Goal: Information Seeking & Learning: Learn about a topic

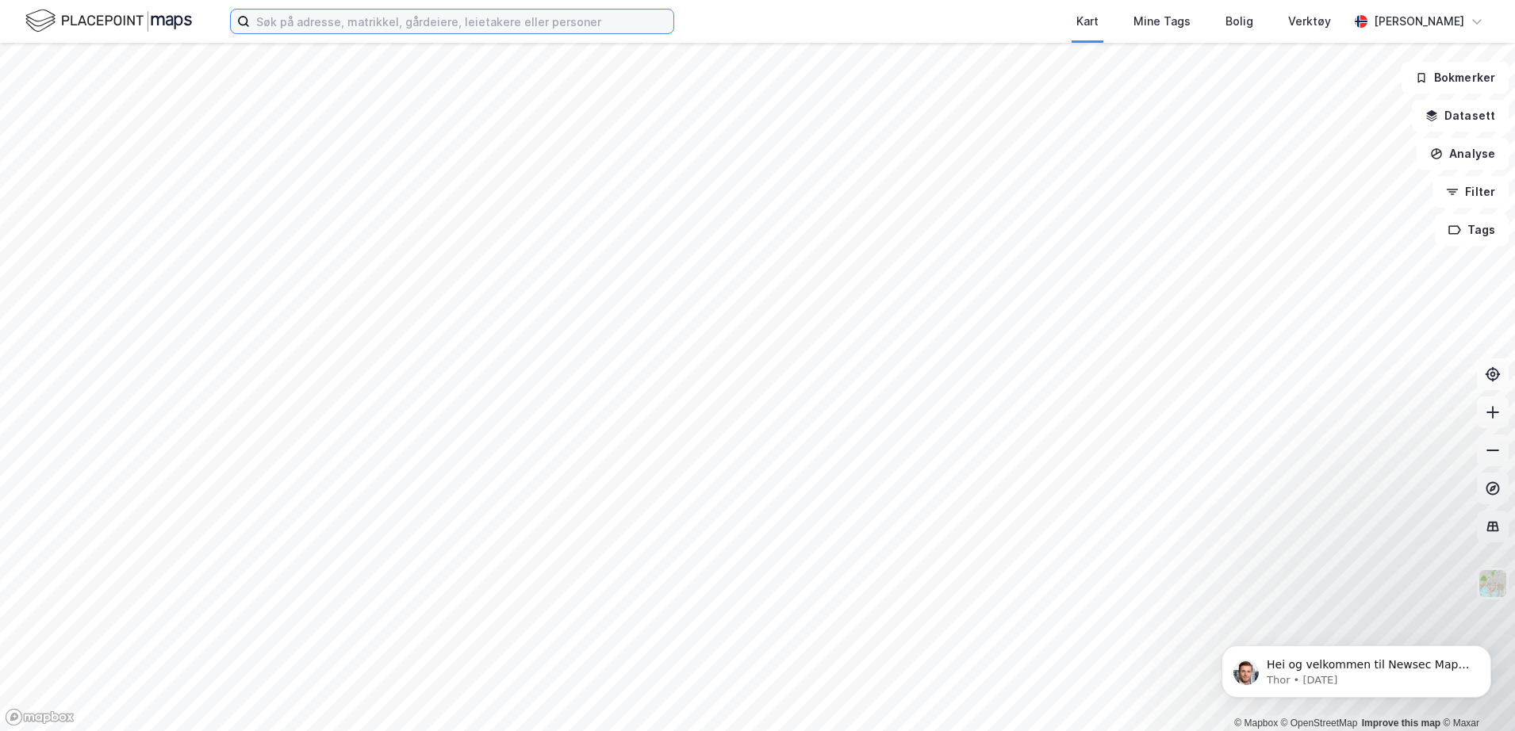
click at [400, 23] on input at bounding box center [461, 22] width 423 height 24
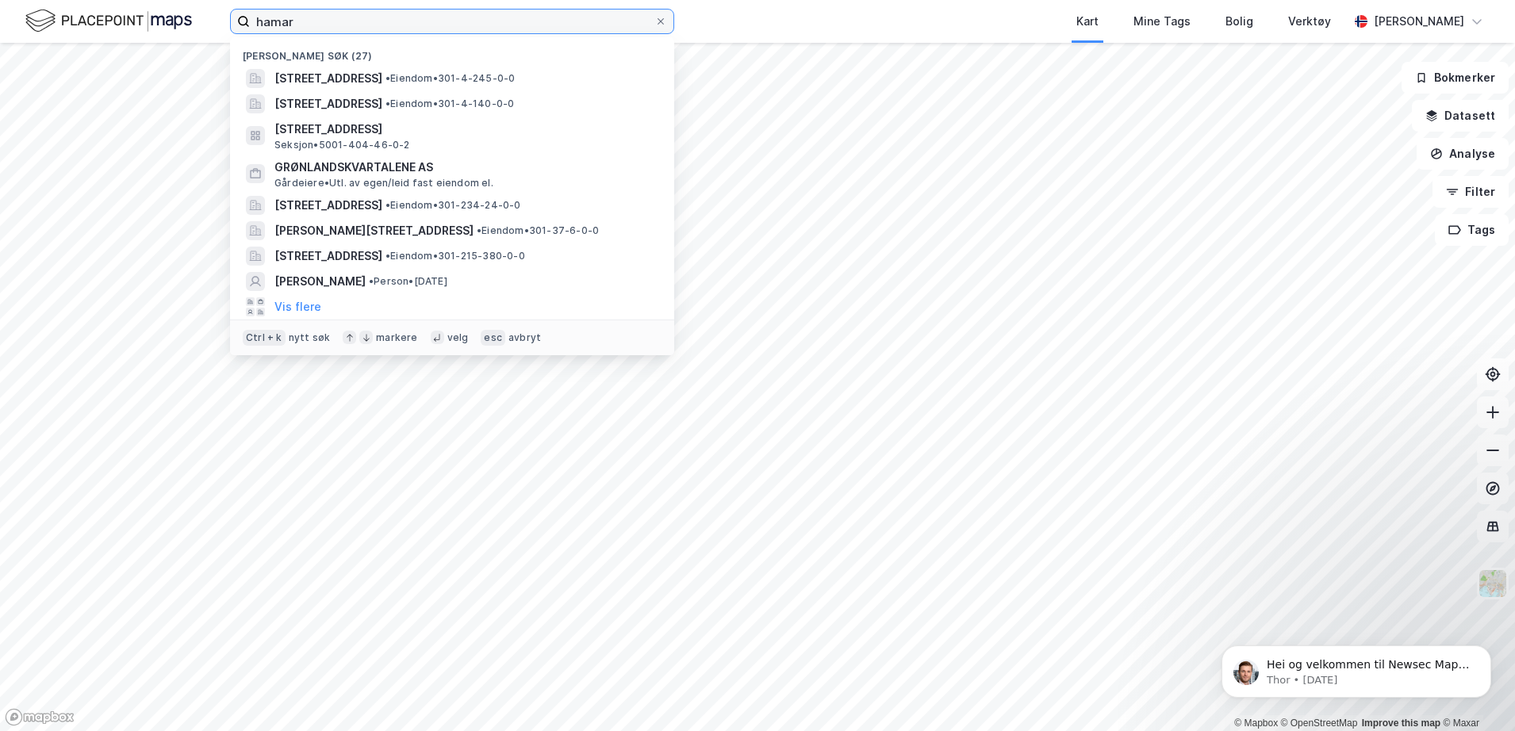
type input "hamar"
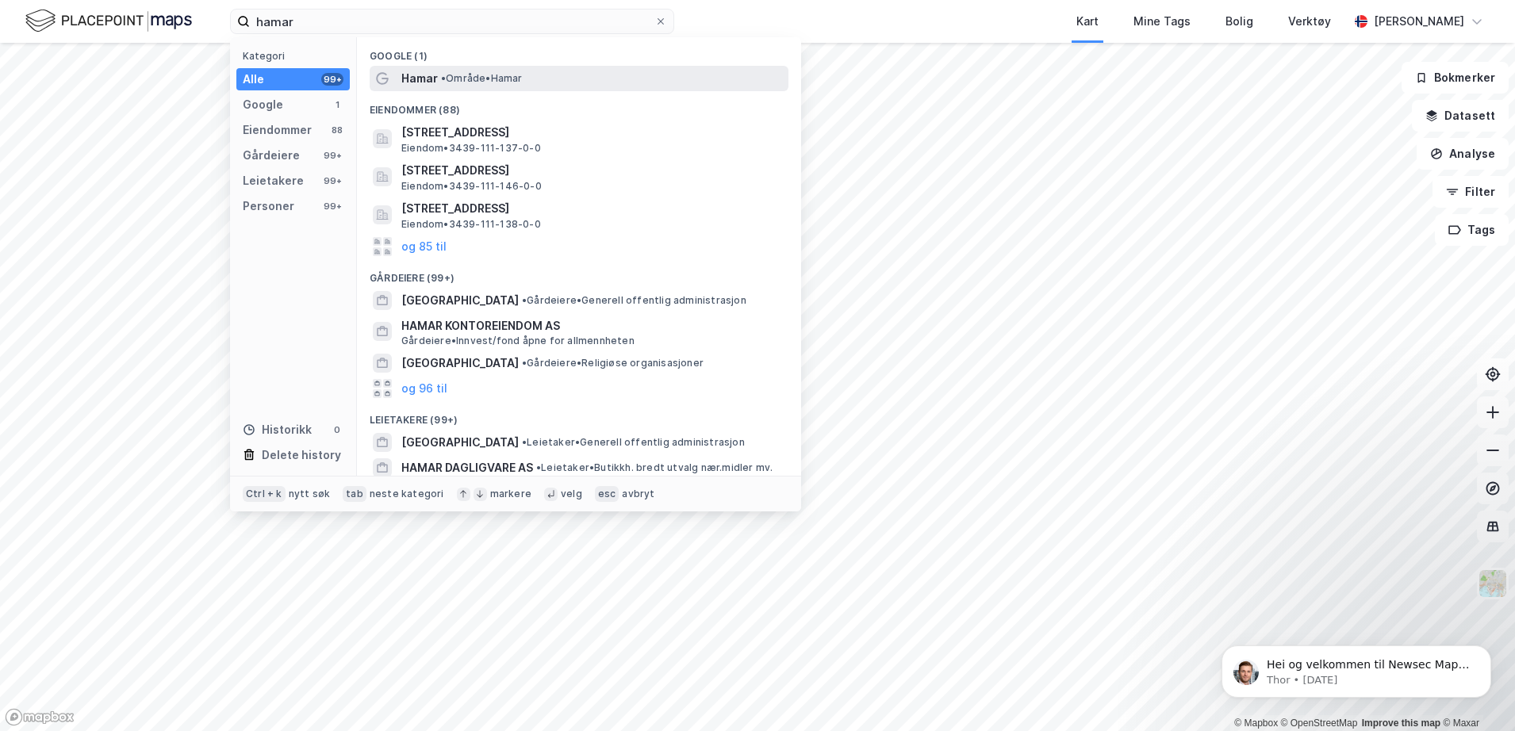
click at [461, 81] on span "• Område • [GEOGRAPHIC_DATA]" at bounding box center [482, 78] width 82 height 13
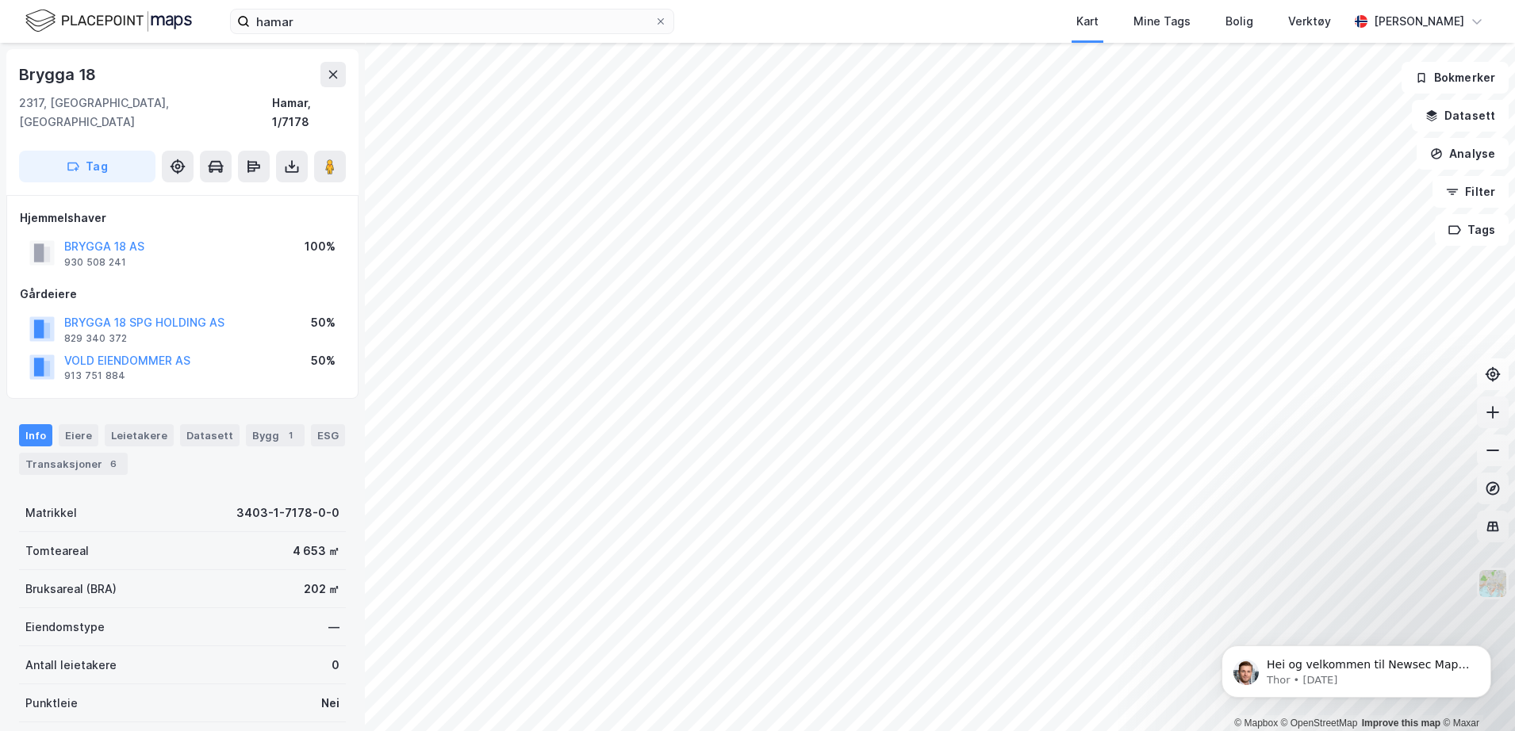
click at [1494, 411] on icon at bounding box center [1492, 412] width 16 height 16
